Goal: Check status: Check status

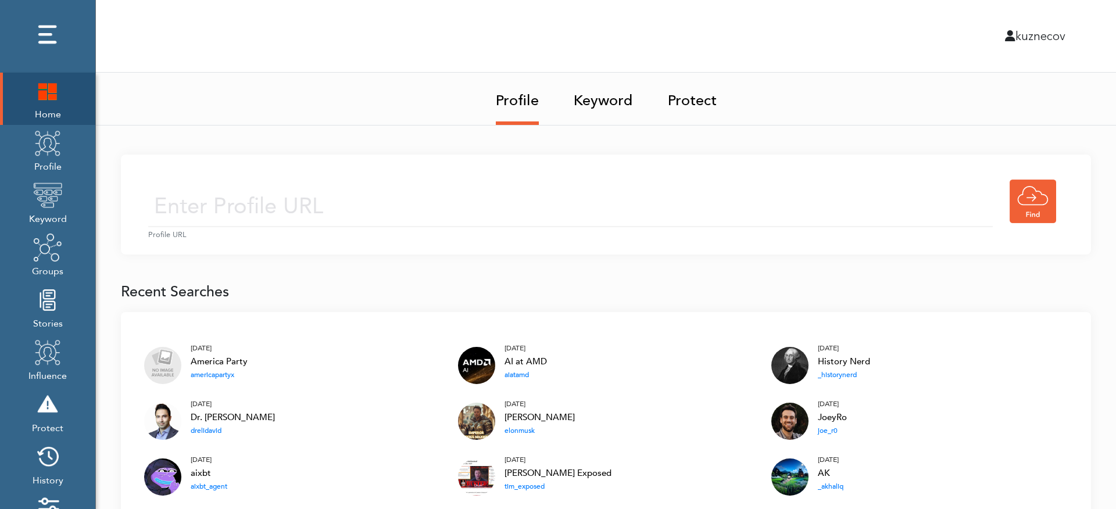
scroll to position [139, 0]
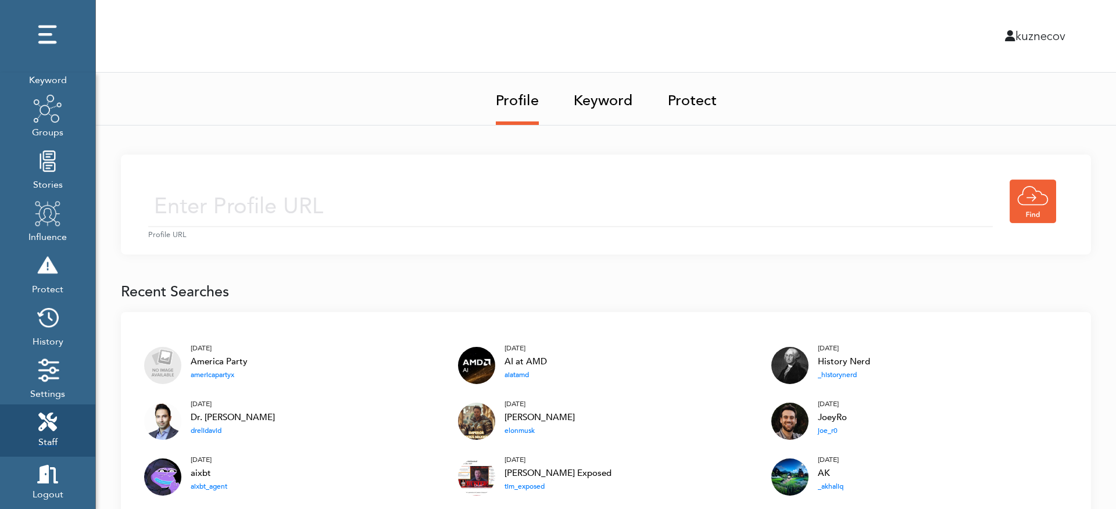
click at [42, 435] on span "Staff" at bounding box center [47, 441] width 19 height 16
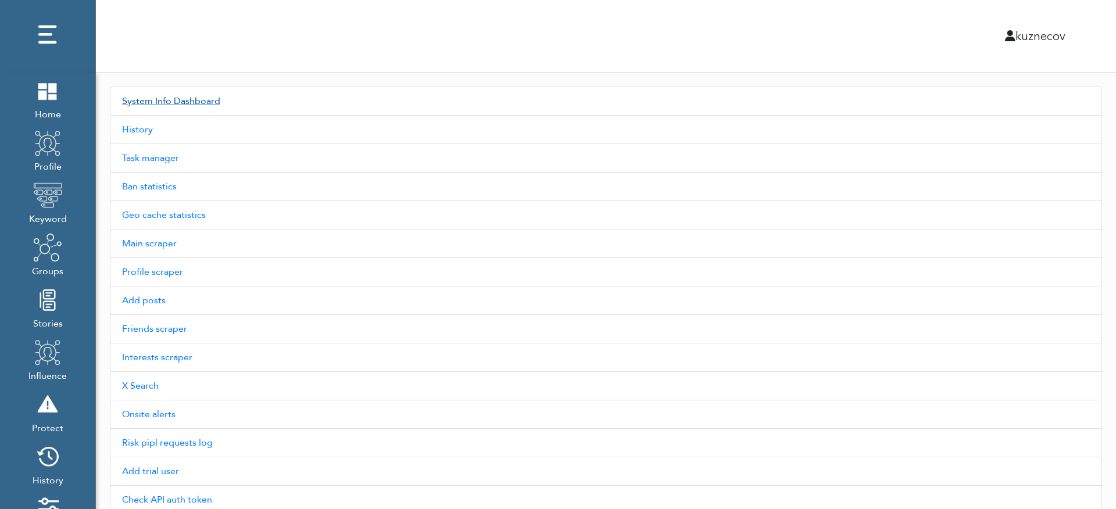
click at [180, 107] on link "System Info Dashboard" at bounding box center [606, 101] width 992 height 29
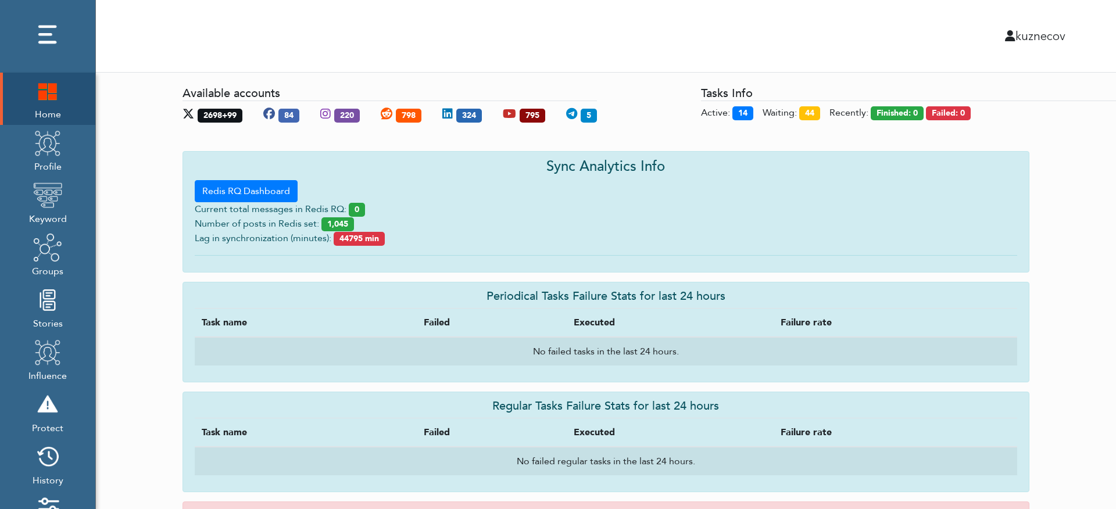
click at [188, 203] on div "Sync Analytics Info Redis RQ Dashboard Current total messages in Redis RQ: 0 Nu…" at bounding box center [605, 211] width 847 height 121
click at [192, 218] on div "Sync Analytics Info Redis RQ Dashboard Current total messages in Redis RQ: 0 Nu…" at bounding box center [605, 211] width 847 height 121
drag, startPoint x: 193, startPoint y: 213, endPoint x: 416, endPoint y: 222, distance: 223.3
click at [416, 222] on div "Sync Analytics Info Redis RQ Dashboard Current total messages in Redis RQ: 0 Nu…" at bounding box center [605, 211] width 847 height 121
copy div "Current total messages in Redis RQ: 0 Number of posts in Redis set: 1,045"
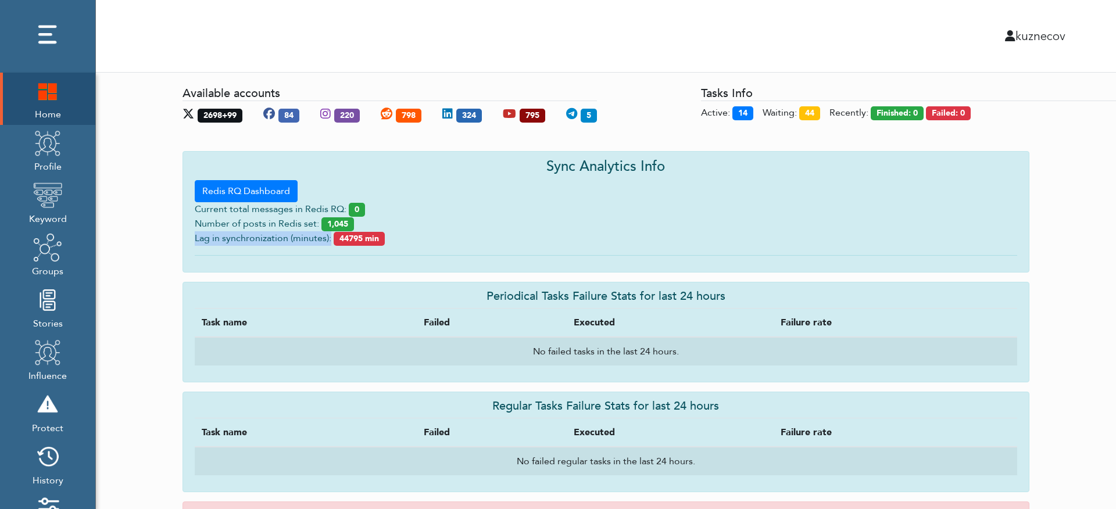
drag, startPoint x: 194, startPoint y: 236, endPoint x: 329, endPoint y: 242, distance: 135.5
click at [329, 242] on div "Sync Analytics Info Redis RQ Dashboard Current total messages in Redis RQ: 0 Nu…" at bounding box center [605, 211] width 847 height 121
copy span "Lag in synchronization (minutes):"
click at [292, 277] on div "Sync Analytics Info Redis RQ Dashboard Current total messages in Redis RQ: 0 Nu…" at bounding box center [606, 216] width 865 height 131
